Goal: Information Seeking & Learning: Find specific fact

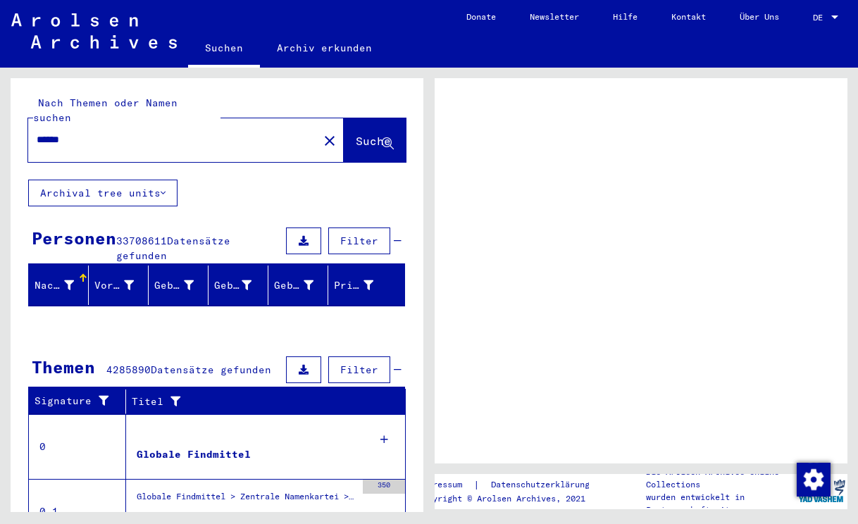
scroll to position [253, 0]
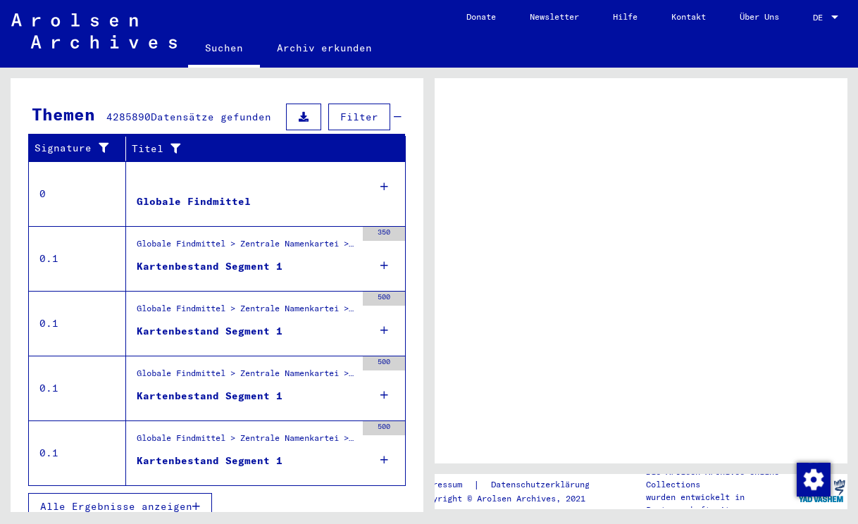
click at [383, 324] on icon at bounding box center [384, 330] width 8 height 49
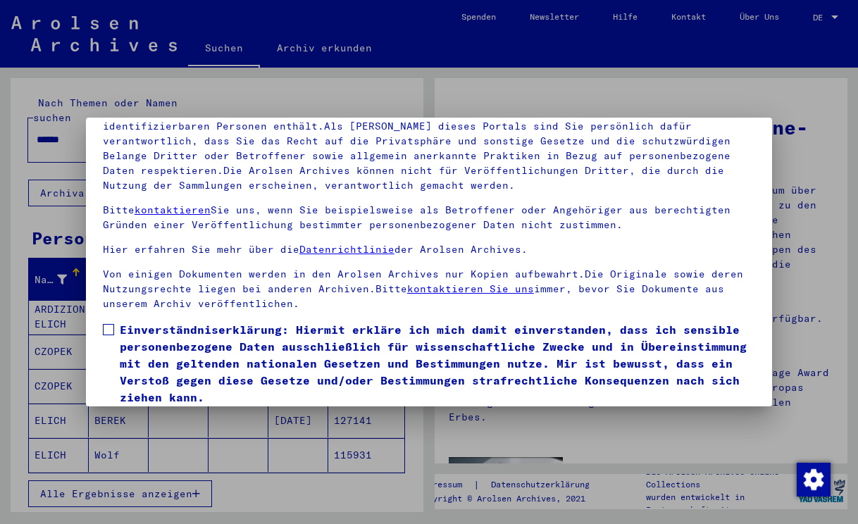
scroll to position [123, 0]
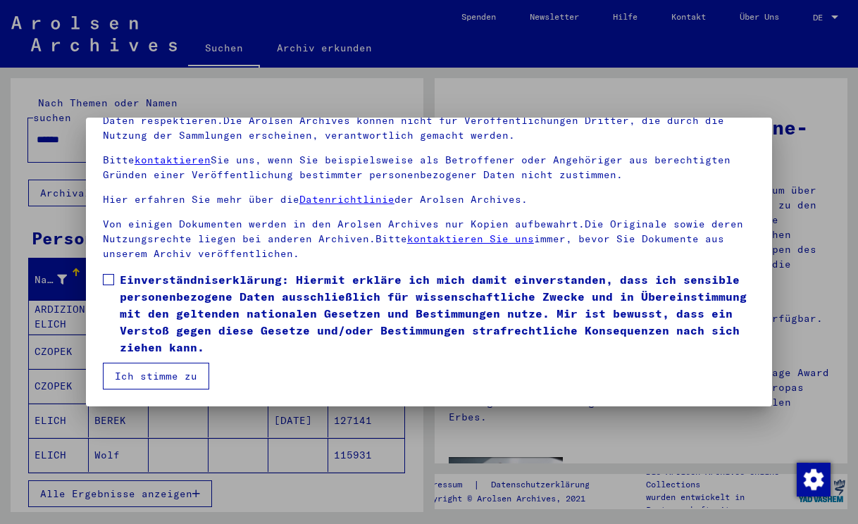
click at [327, 322] on span "Einverständniserklärung: Hiermit erkläre ich mich damit einverstanden, dass ich…" at bounding box center [437, 313] width 635 height 84
click at [199, 381] on button "Ich stimme zu" at bounding box center [156, 376] width 106 height 27
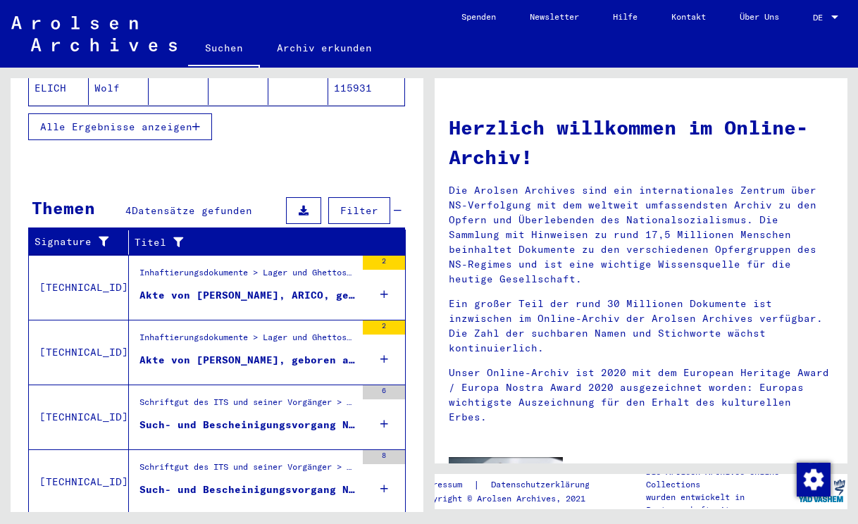
scroll to position [396, 0]
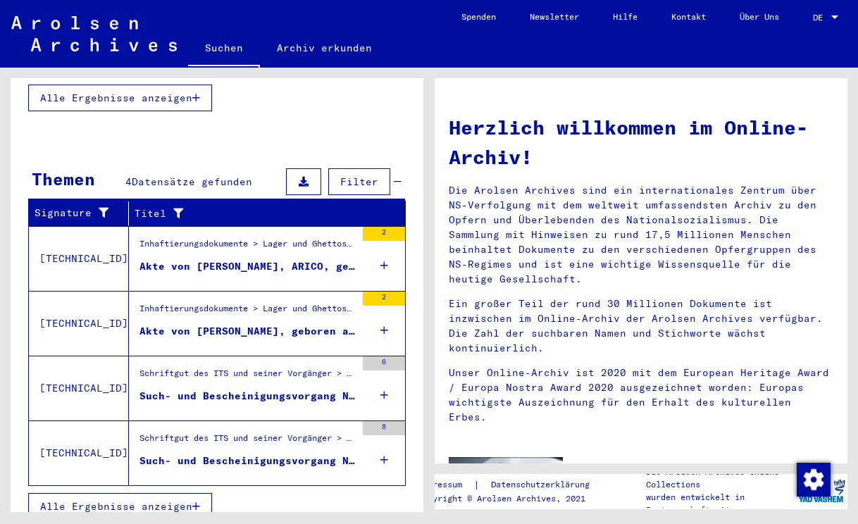
click at [206, 493] on button "Alle Ergebnisse anzeigen" at bounding box center [120, 506] width 184 height 27
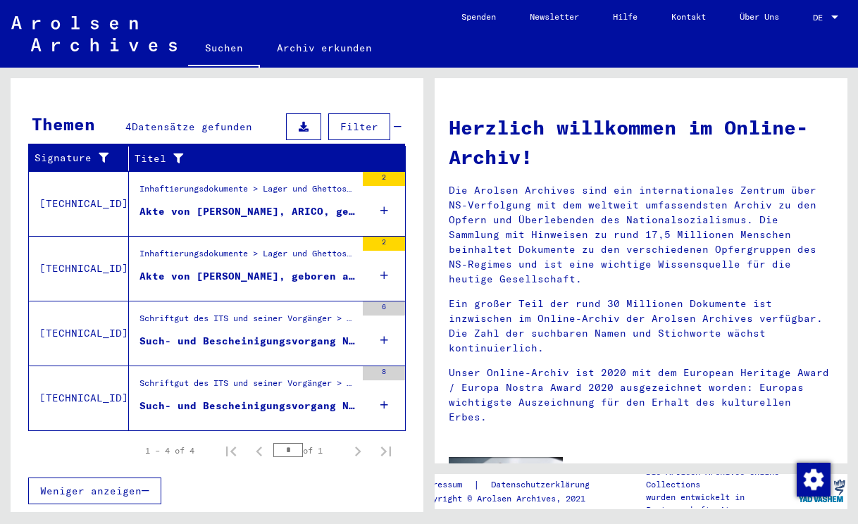
scroll to position [181, 0]
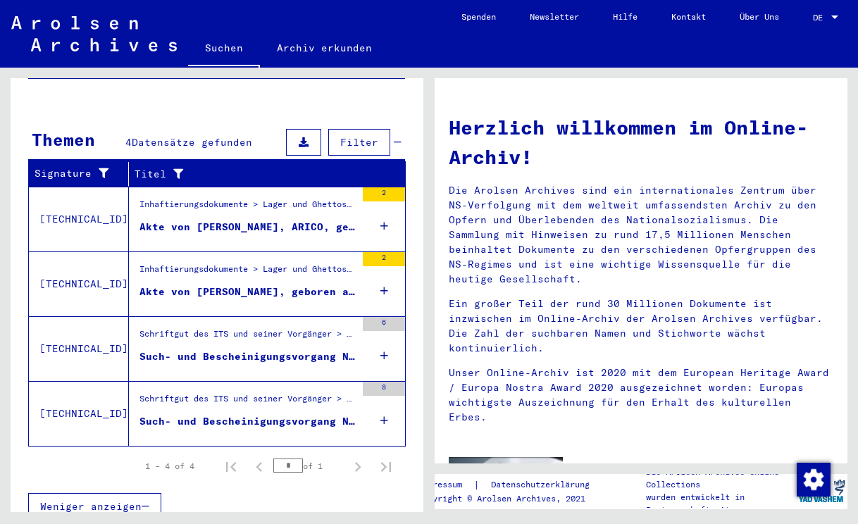
click at [375, 270] on mat-cell "115931" at bounding box center [366, 274] width 76 height 34
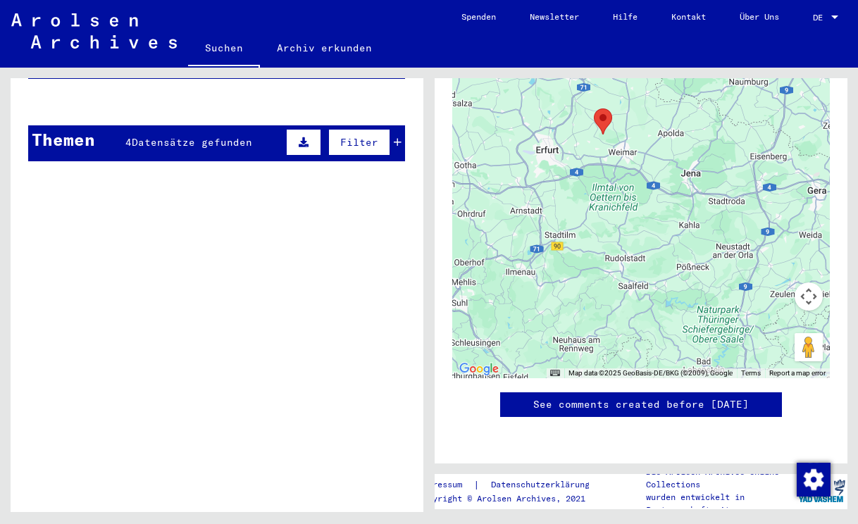
scroll to position [986, 0]
click at [147, 132] on mat-cell "[PERSON_NAME]" at bounding box center [119, 136] width 60 height 34
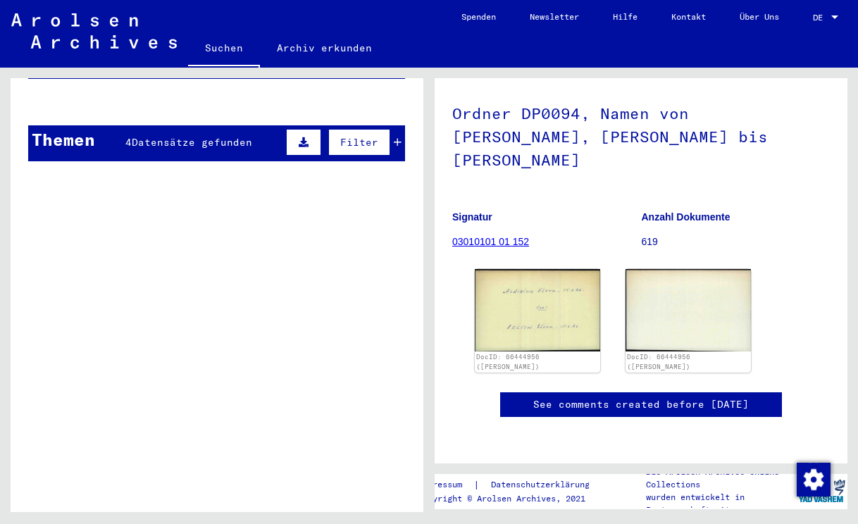
scroll to position [201, 0]
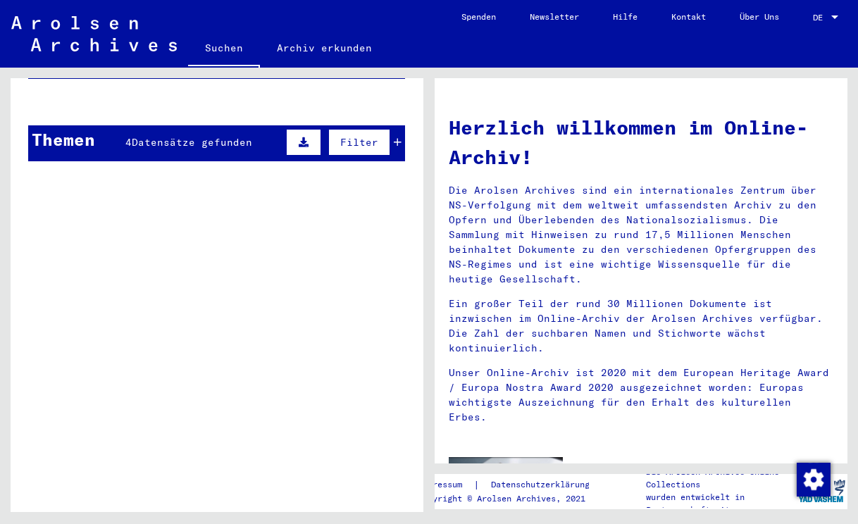
click at [208, 136] on mat-cell at bounding box center [179, 136] width 60 height 34
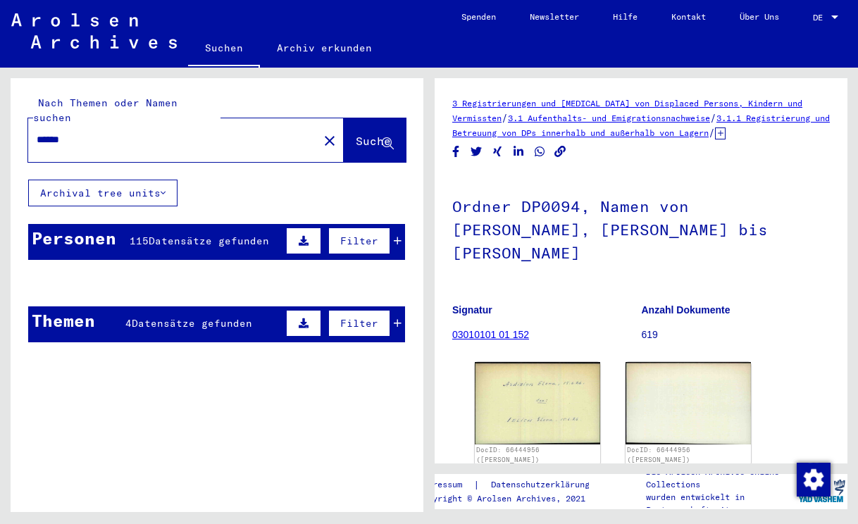
click at [222, 233] on div "Personen 115 Datensätze gefunden Filter" at bounding box center [216, 242] width 377 height 36
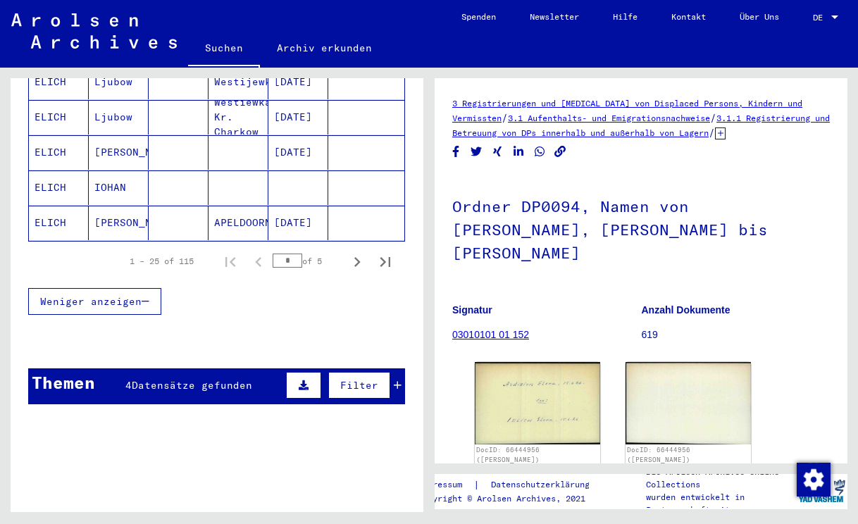
scroll to position [908, 0]
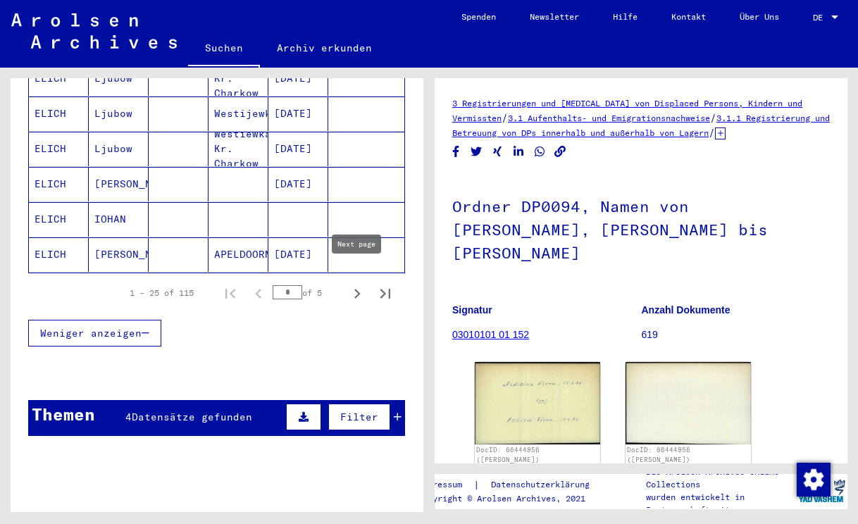
click at [356, 284] on icon "Next page" at bounding box center [357, 294] width 20 height 20
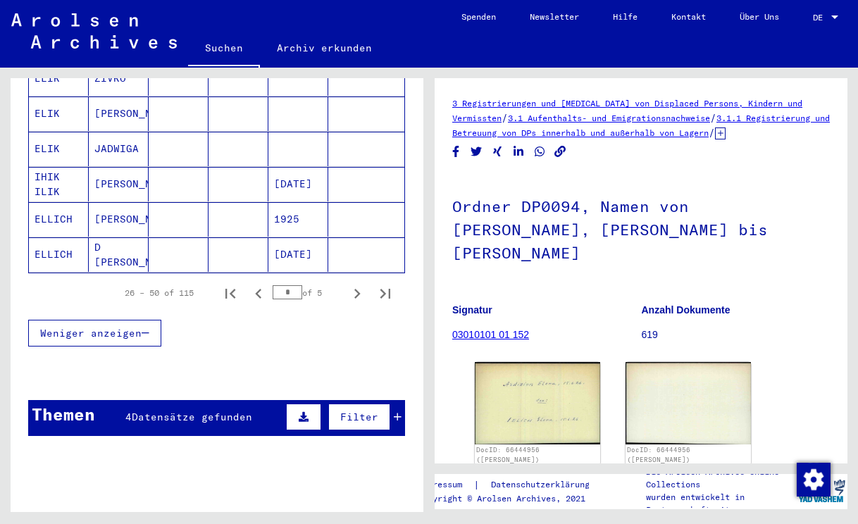
click at [356, 284] on icon "Next page" at bounding box center [357, 294] width 20 height 20
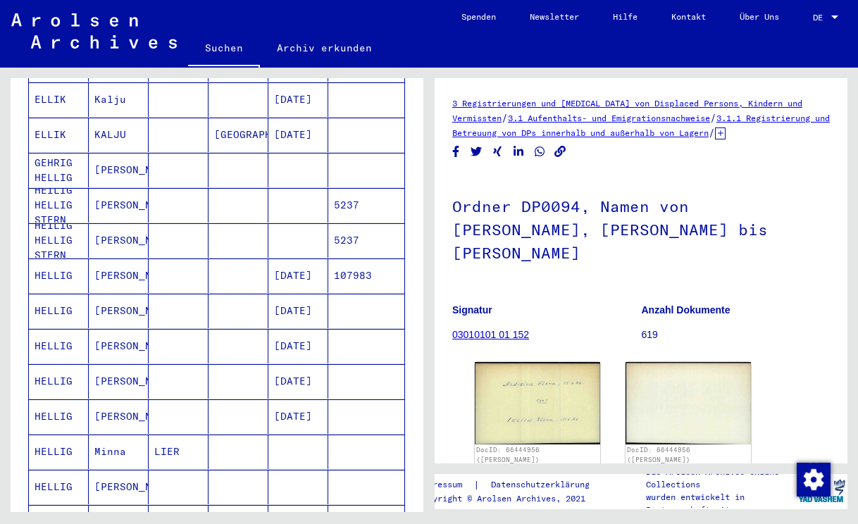
scroll to position [607, 0]
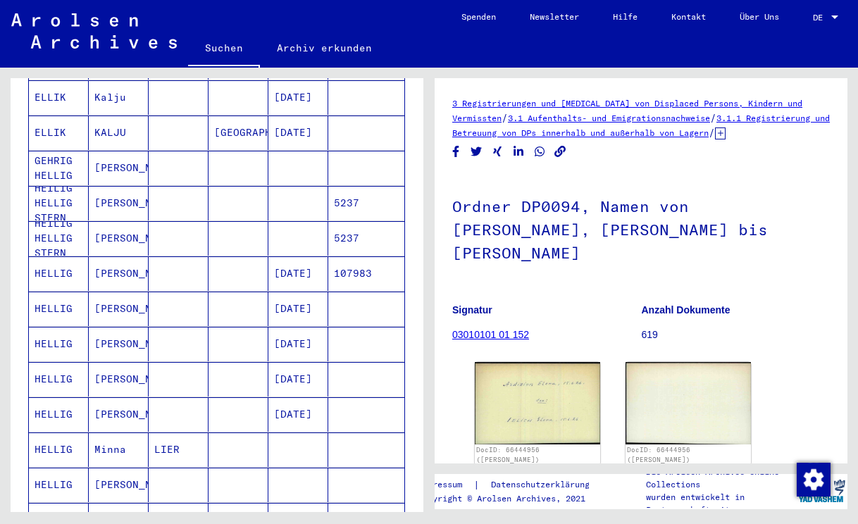
click at [279, 299] on mat-cell "[DATE]" at bounding box center [298, 308] width 60 height 34
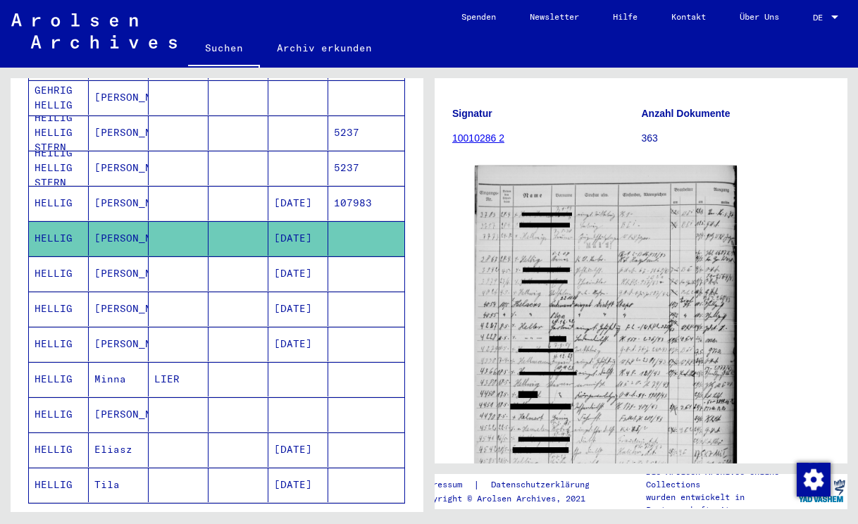
scroll to position [679, 0]
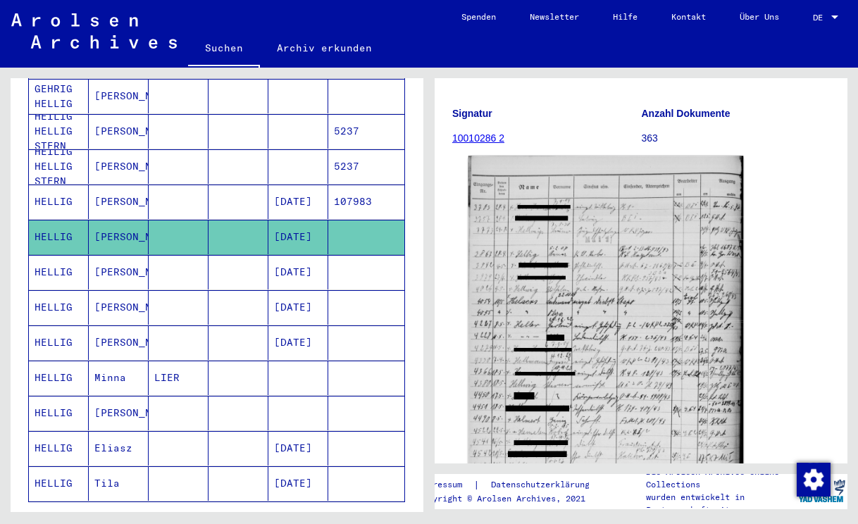
click at [538, 332] on img at bounding box center [605, 353] width 275 height 395
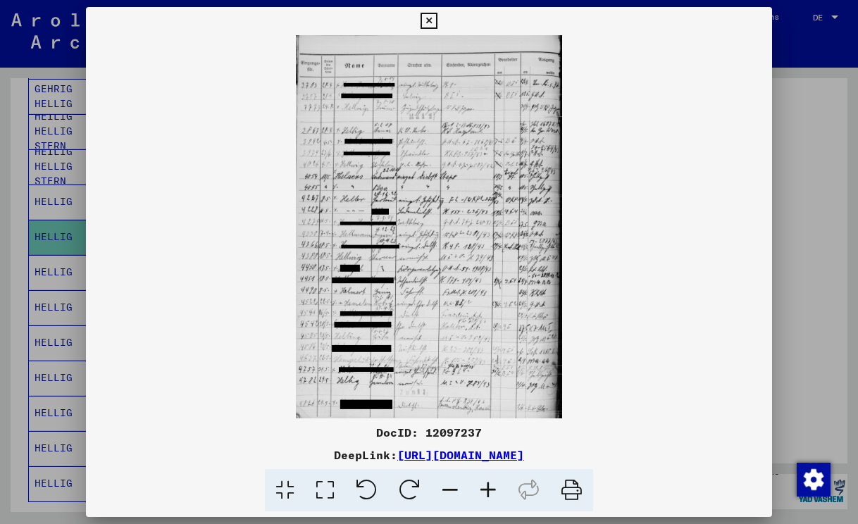
click at [434, 23] on icon at bounding box center [428, 21] width 16 height 17
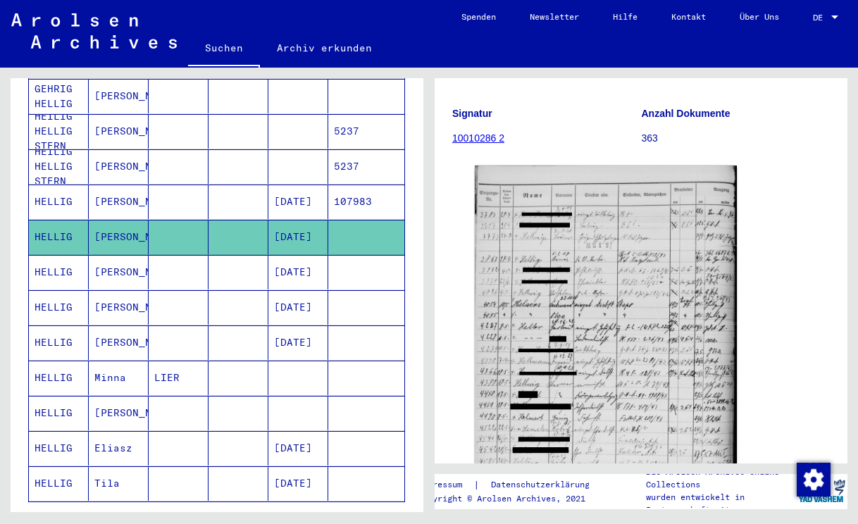
click at [251, 260] on mat-cell at bounding box center [238, 272] width 60 height 34
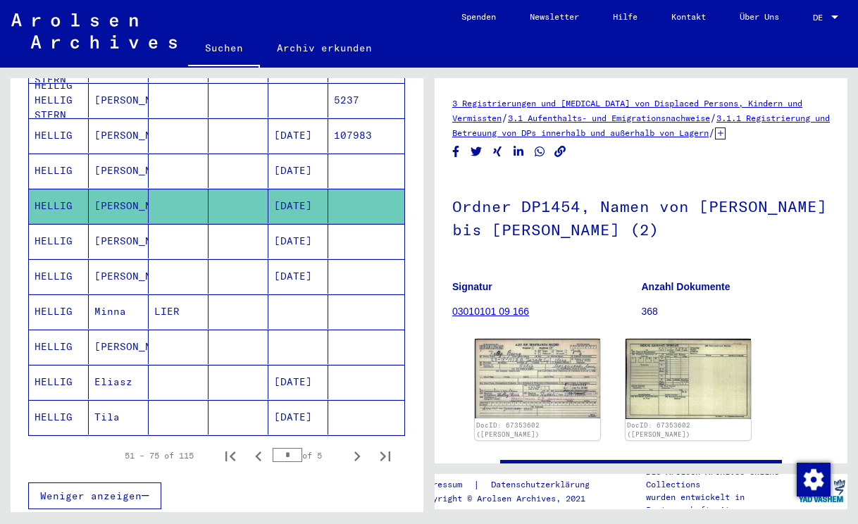
scroll to position [760, 0]
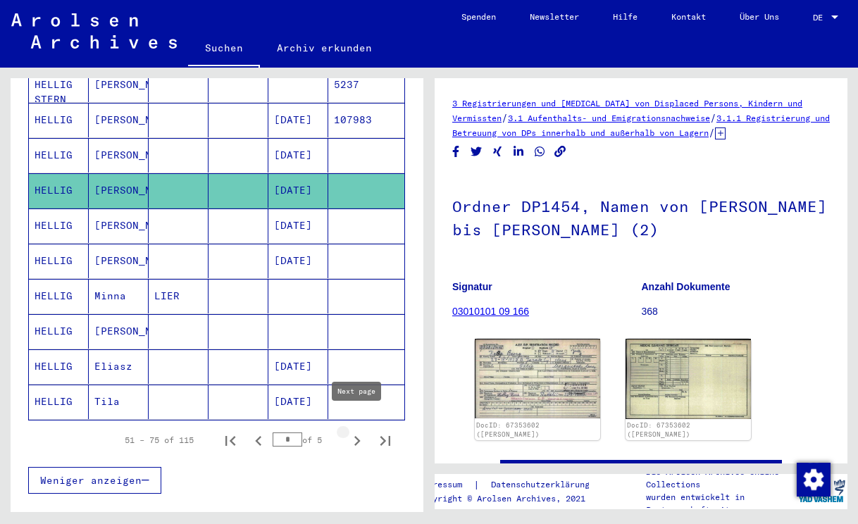
click at [351, 431] on icon "Next page" at bounding box center [357, 441] width 20 height 20
type input "*"
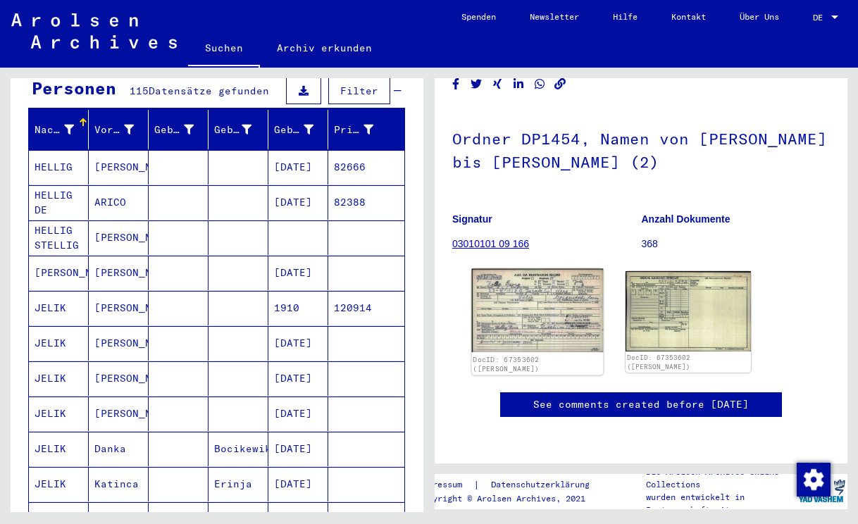
scroll to position [0, 0]
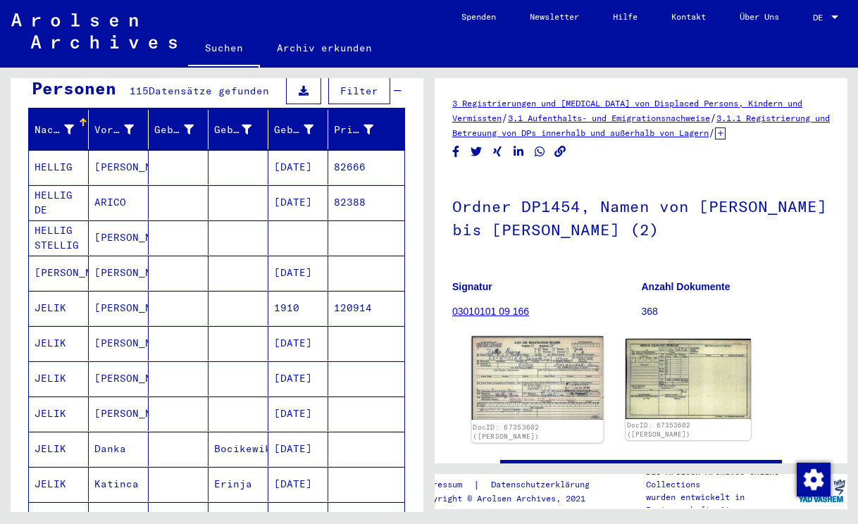
click at [539, 398] on img at bounding box center [538, 378] width 132 height 83
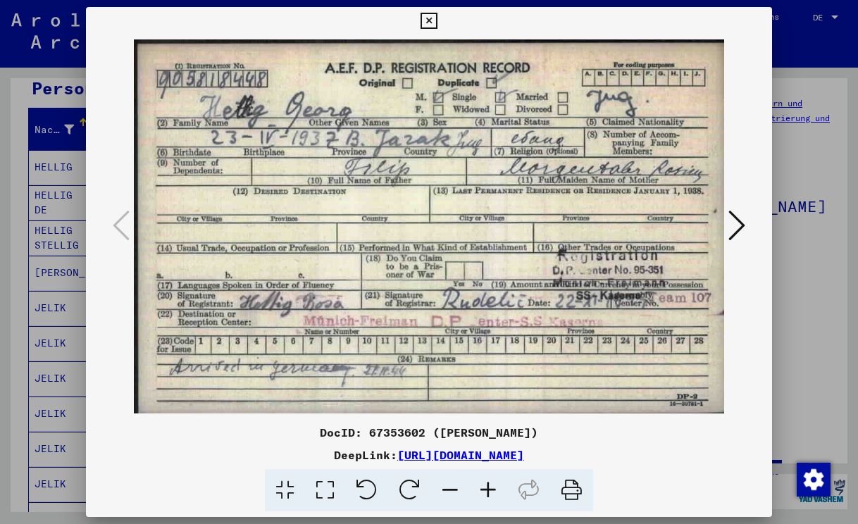
click at [762, 291] on div at bounding box center [429, 226] width 686 height 383
click at [432, 23] on icon at bounding box center [428, 21] width 16 height 17
